Goal: Check status: Check status

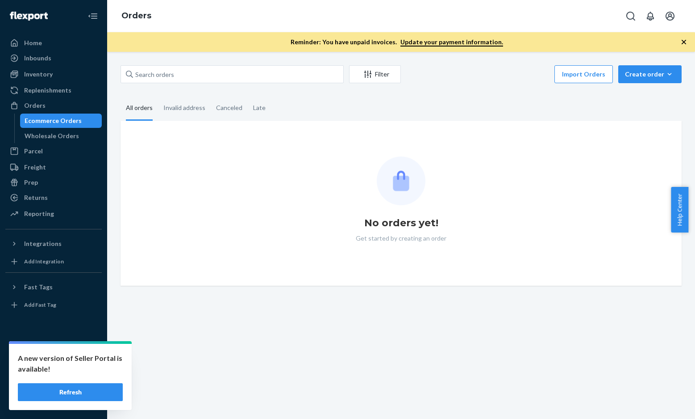
click at [80, 402] on div "A new version of Seller Portal is available! Refresh" at bounding box center [70, 376] width 123 height 66
click at [86, 397] on button "Refresh" at bounding box center [70, 392] width 105 height 18
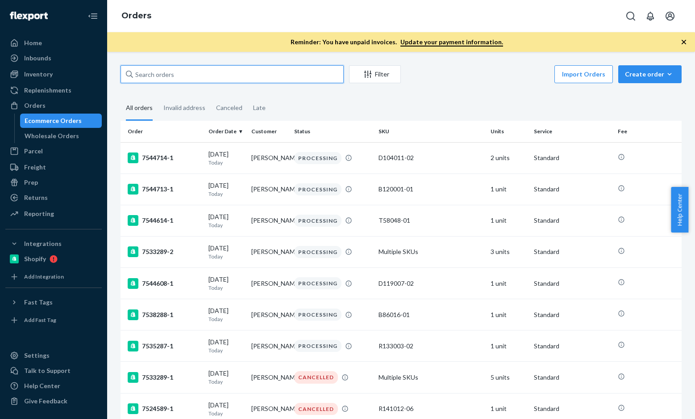
click at [306, 82] on input "text" at bounding box center [232, 74] width 223 height 18
paste input "[PERSON_NAME]"
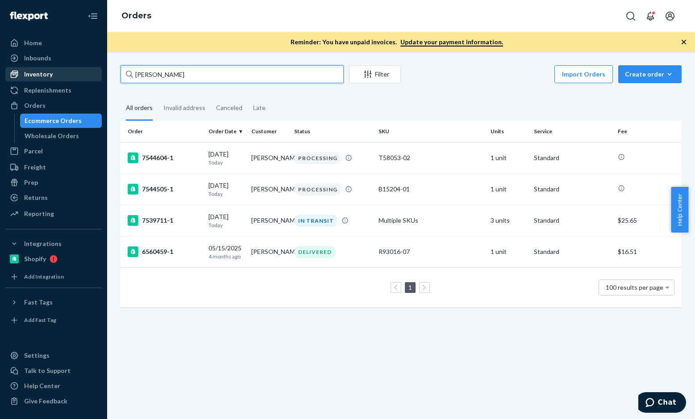
drag, startPoint x: 209, startPoint y: 71, endPoint x: 99, endPoint y: 73, distance: 109.9
click at [99, 73] on div "Home Inbounds Shipping Plans Problems Inventory Products Branded Packaging Repl…" at bounding box center [347, 209] width 695 height 419
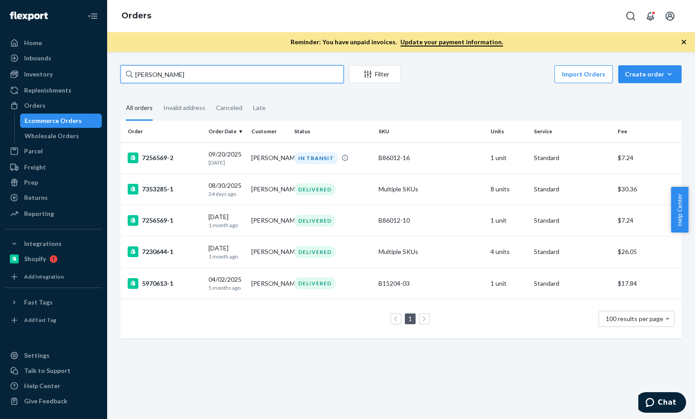
paste input "[PERSON_NAME]"
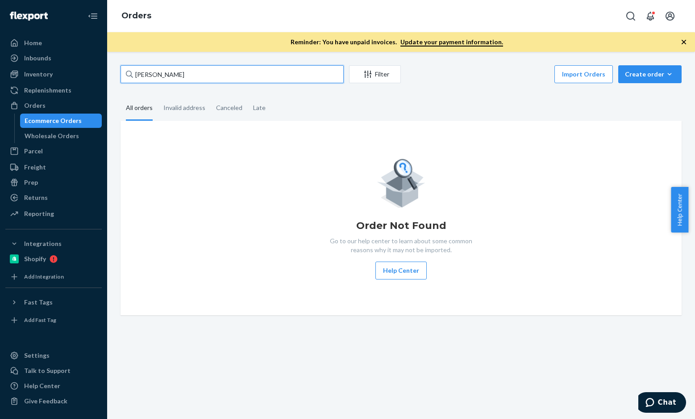
click at [205, 73] on input "[PERSON_NAME]" at bounding box center [232, 74] width 223 height 18
paste input "[PERSON_NAME]"
type input "[PERSON_NAME]"
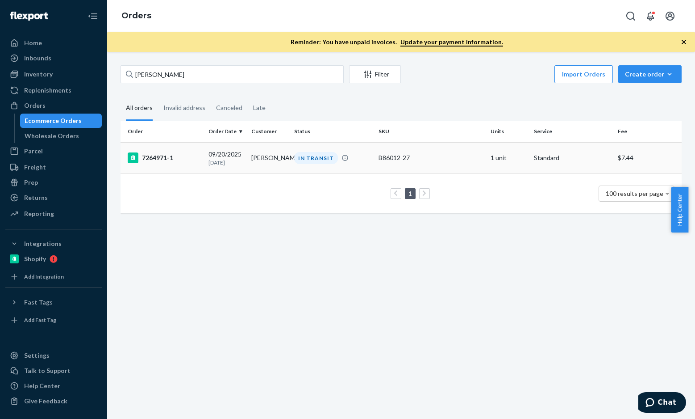
click at [152, 160] on div "7264971-1" at bounding box center [165, 157] width 74 height 11
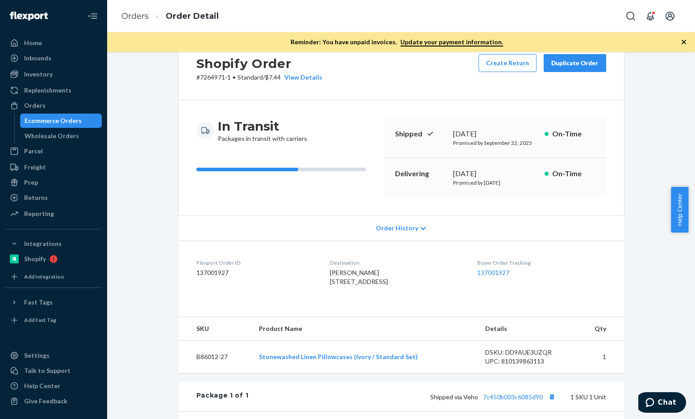
scroll to position [45, 0]
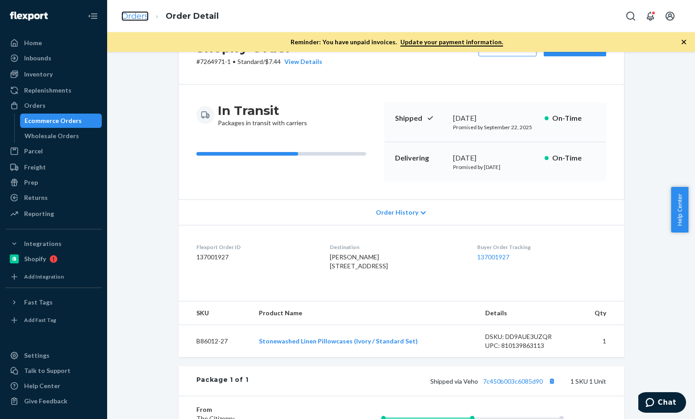
click at [144, 16] on link "Orders" at bounding box center [134, 16] width 27 height 10
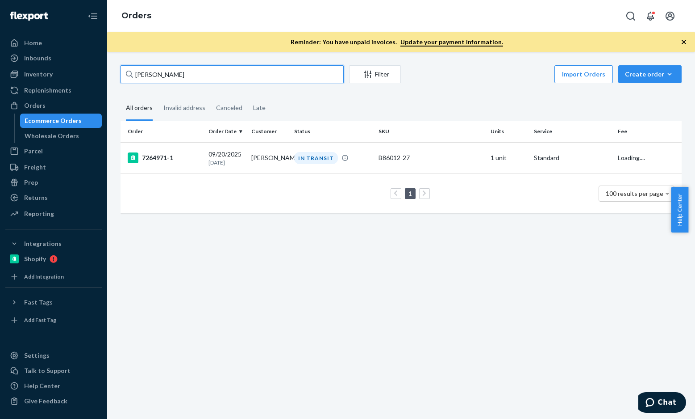
click at [217, 72] on input "Thomas George" at bounding box center [232, 74] width 223 height 18
paste input "Rachel Leonard"
type input "Rachel Leonard"
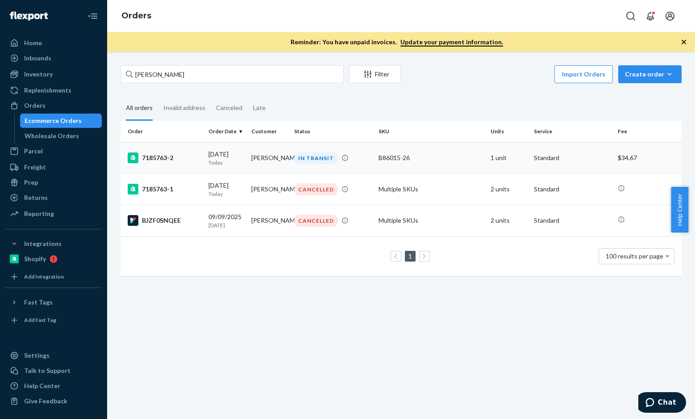
click at [164, 160] on div "7185763-2" at bounding box center [165, 157] width 74 height 11
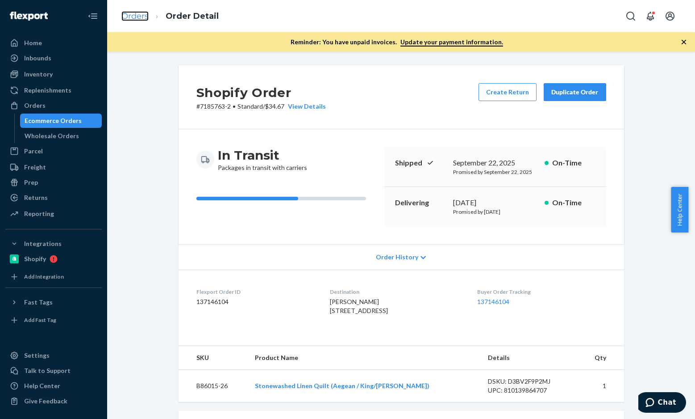
click at [139, 17] on link "Orders" at bounding box center [134, 16] width 27 height 10
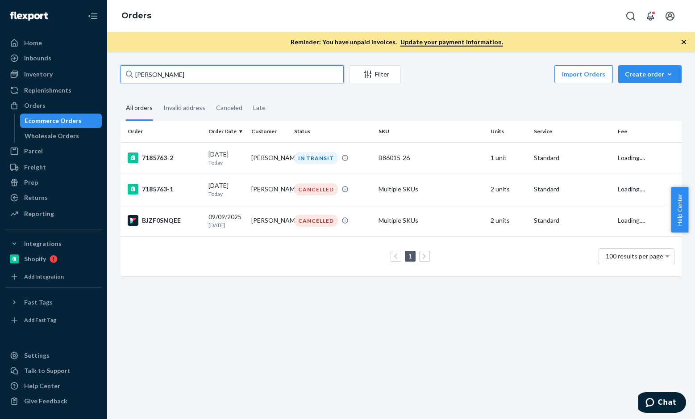
click at [222, 70] on input "Rachel Leonard" at bounding box center [232, 74] width 223 height 18
paste input "Emily Kurek"
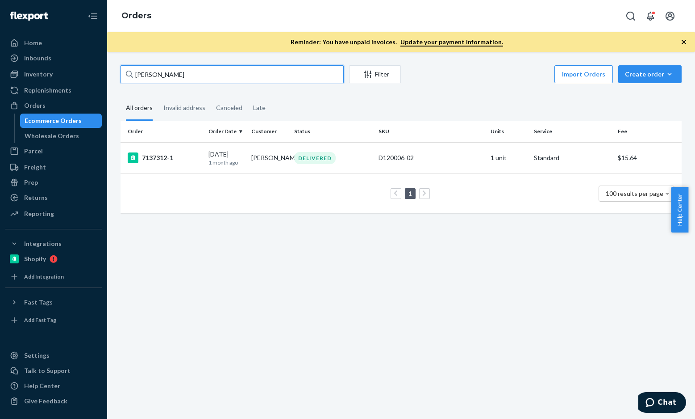
click at [211, 73] on input "Emily Kurek" at bounding box center [232, 74] width 223 height 18
paste input "136603271"
type input "136603271"
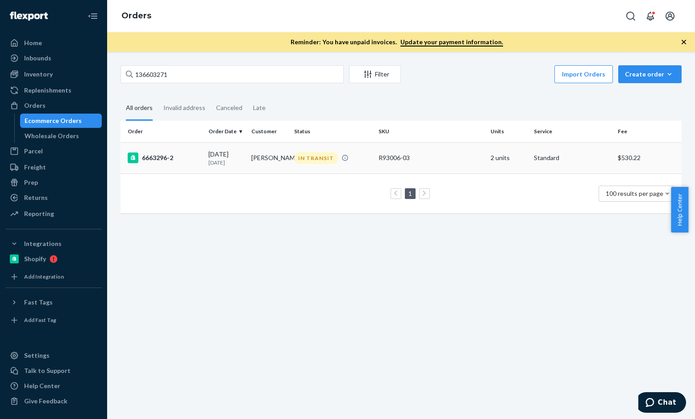
click at [169, 157] on div "6663296-2" at bounding box center [165, 157] width 74 height 11
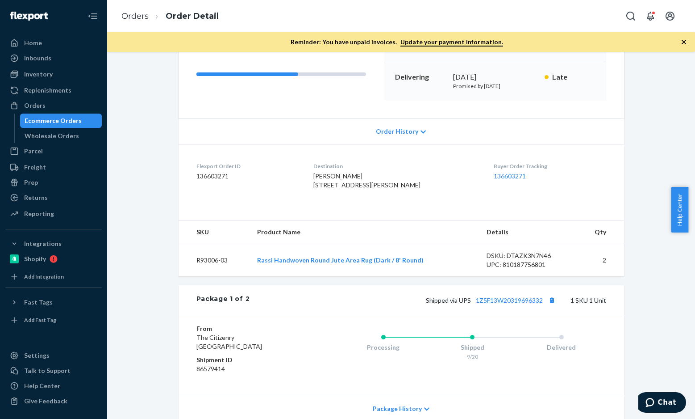
scroll to position [134, 0]
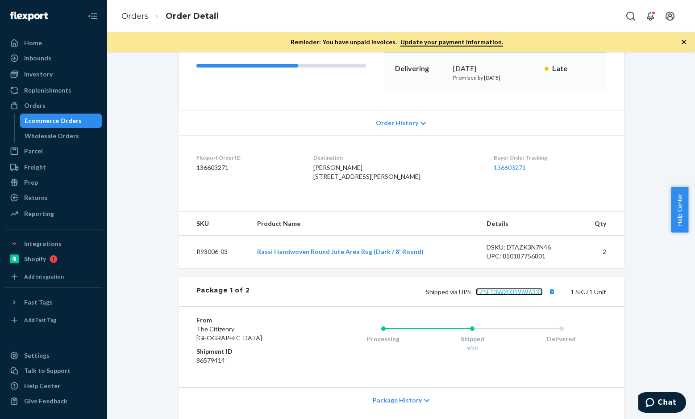
click at [480, 295] on link "1Z5F13W20319696332" at bounding box center [509, 292] width 67 height 8
click at [137, 17] on link "Orders" at bounding box center [134, 16] width 27 height 10
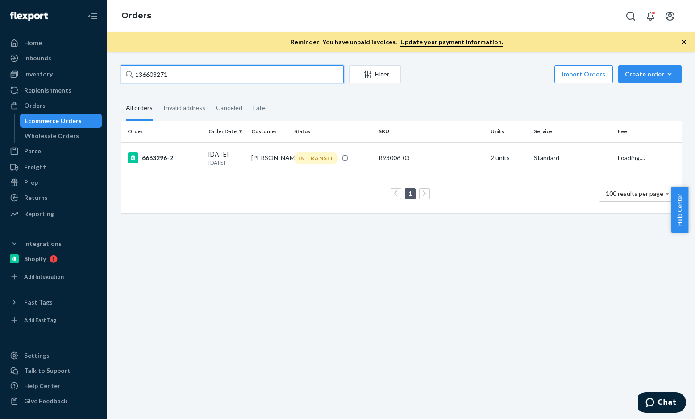
click at [232, 76] on input "136603271" at bounding box center [232, 74] width 223 height 18
paste input "Michelle Tolfa"
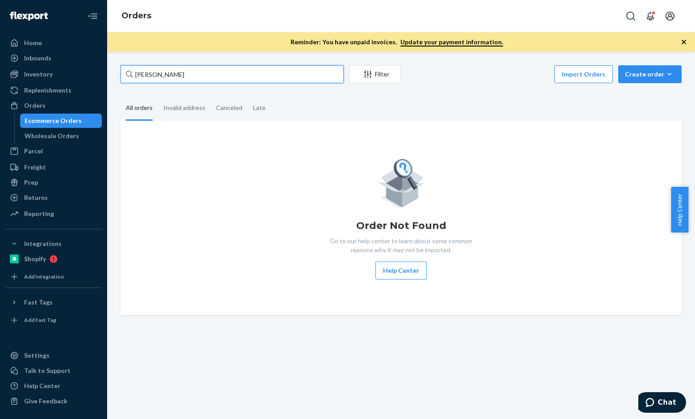
paste input "Audrey Kerpen"
type input "Audrey Kerpen"
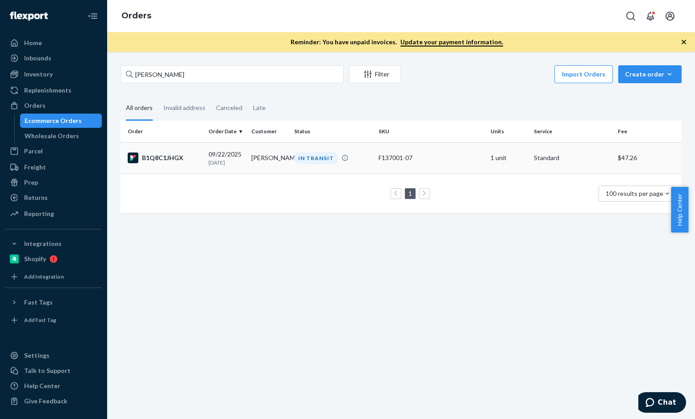
click at [171, 159] on div "B1Q8C1JHGX" at bounding box center [165, 157] width 74 height 11
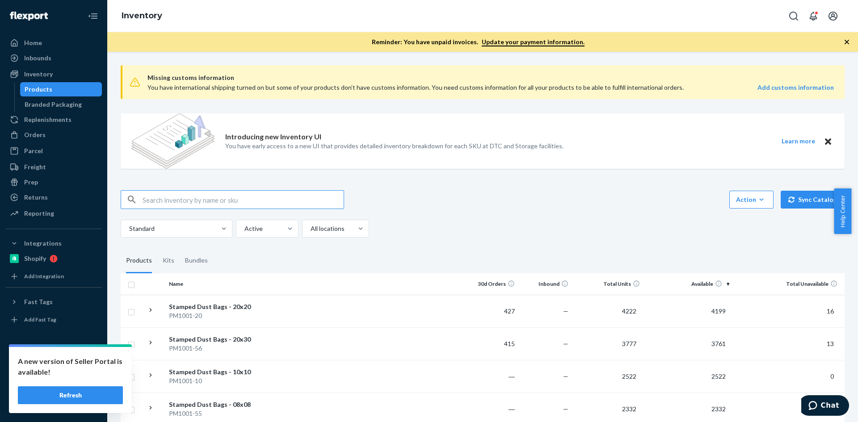
click at [83, 391] on button "Refresh" at bounding box center [70, 395] width 105 height 18
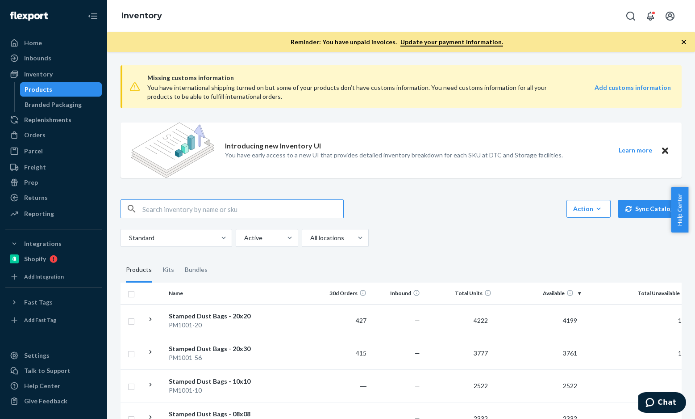
paste input "455960"
paste input "R93016-01"
type input "R93016-01"
